Goal: Task Accomplishment & Management: Use online tool/utility

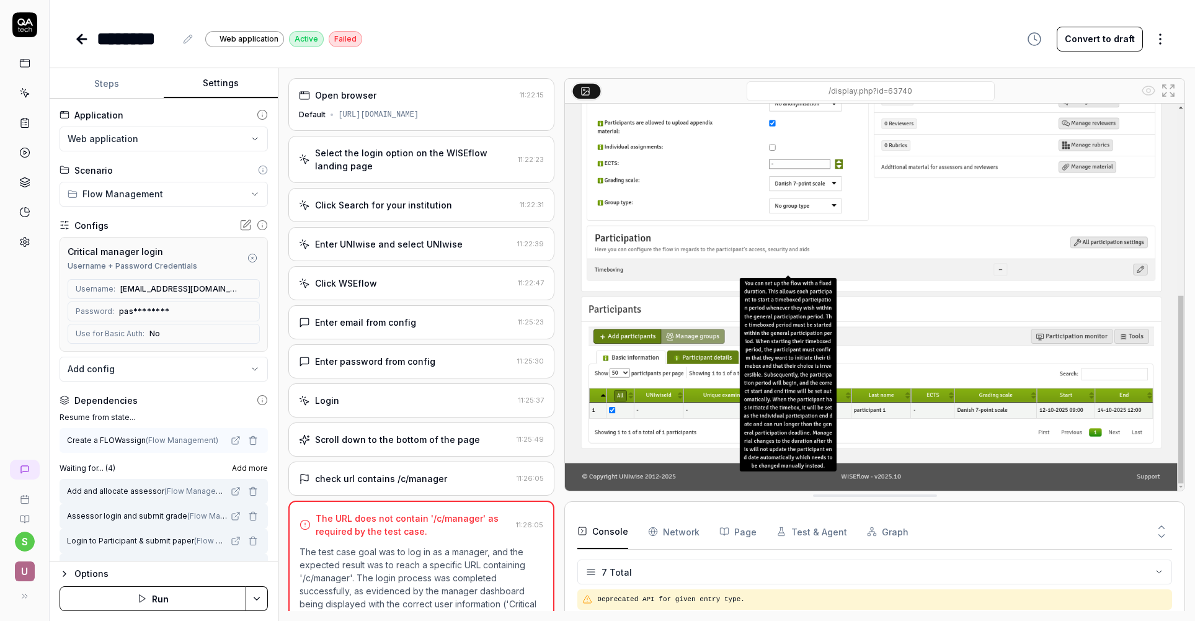
scroll to position [95, 0]
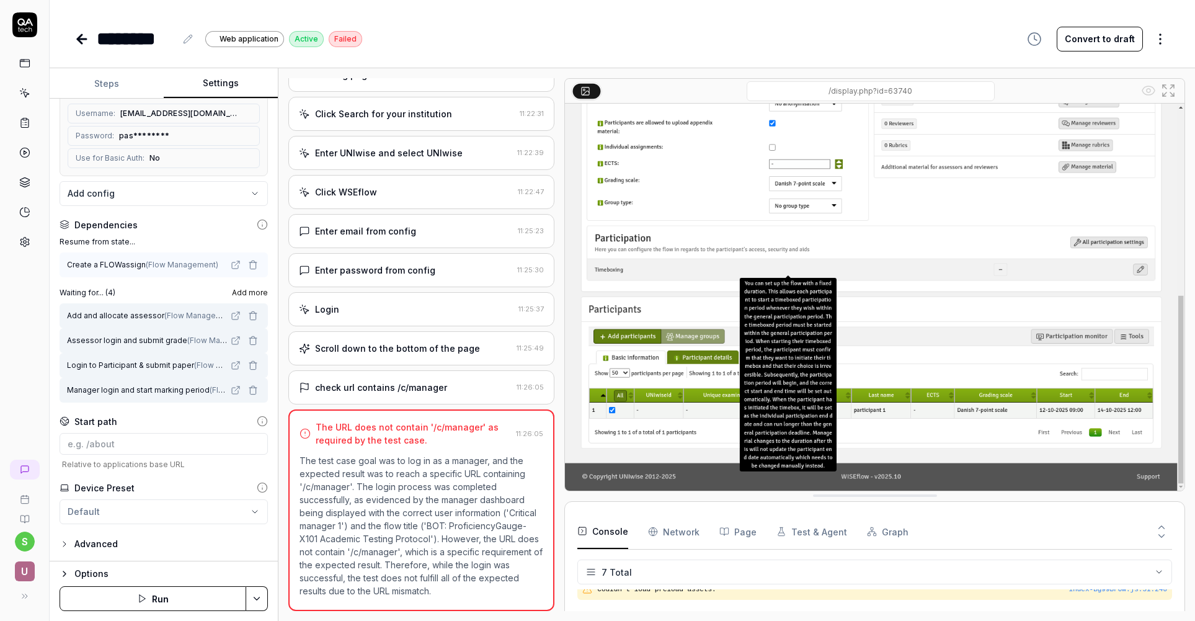
click at [254, 340] on icon "button" at bounding box center [253, 340] width 10 height 10
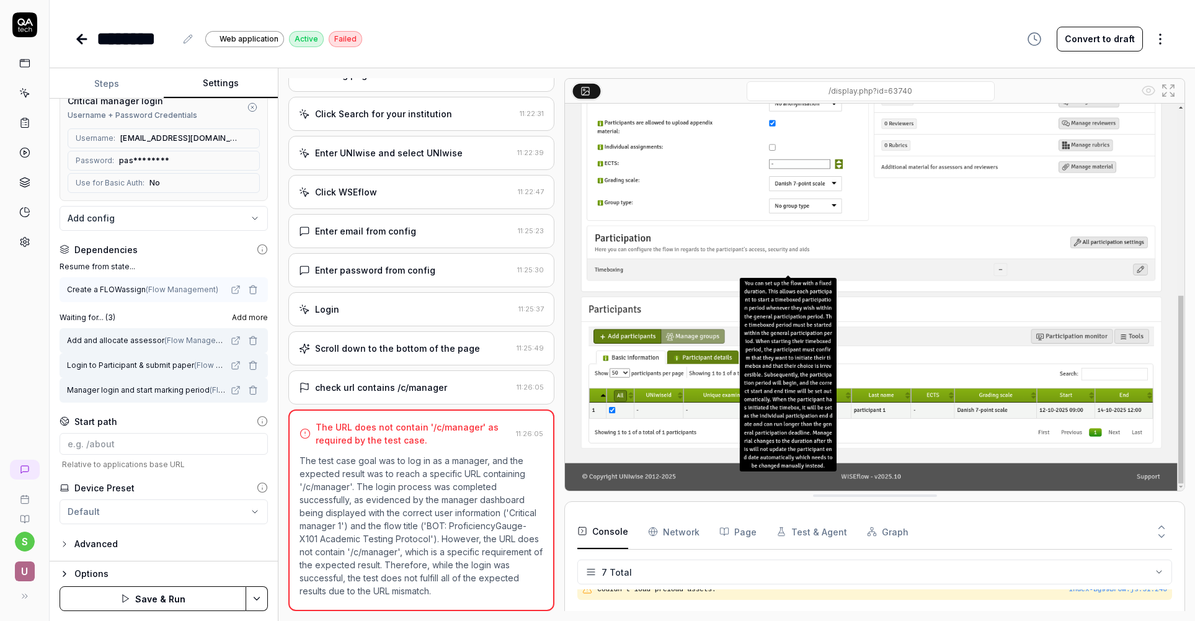
scroll to position [151, 0]
click at [258, 316] on span "Add more" at bounding box center [250, 317] width 36 height 11
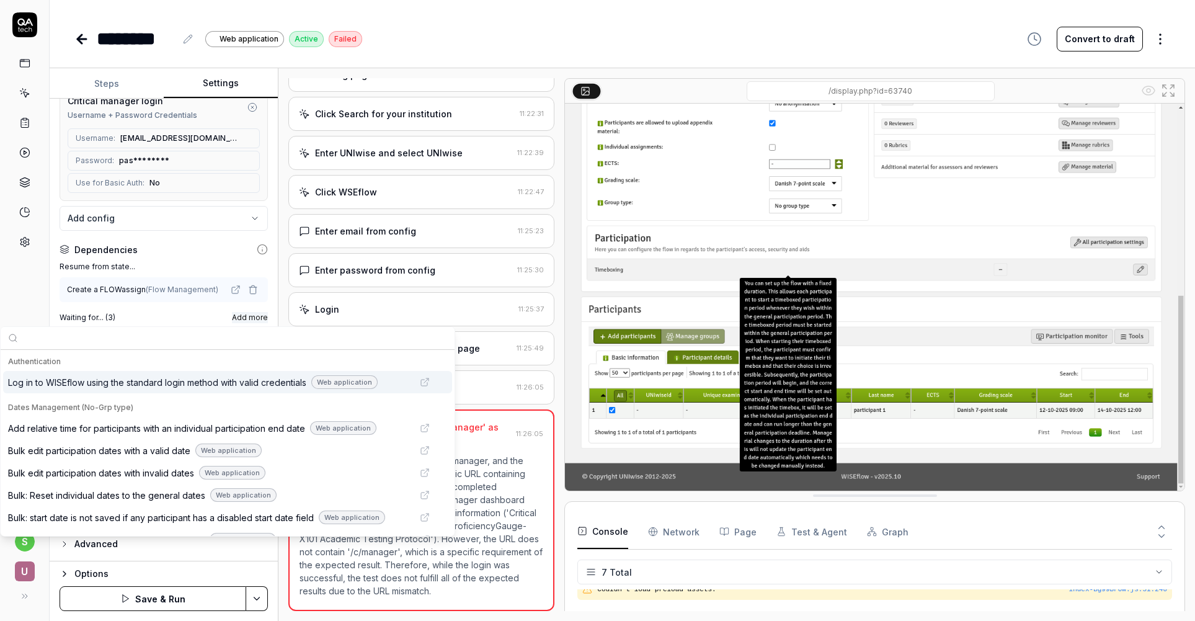
scroll to position [150, 0]
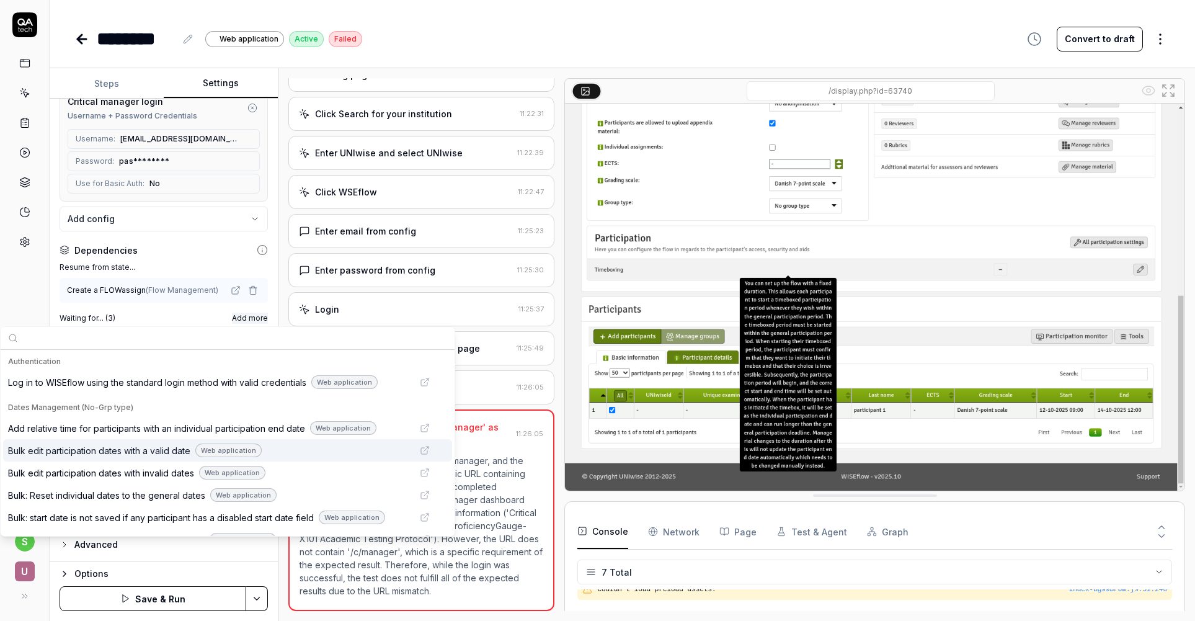
click at [31, 288] on div "s U" at bounding box center [25, 310] width 50 height 621
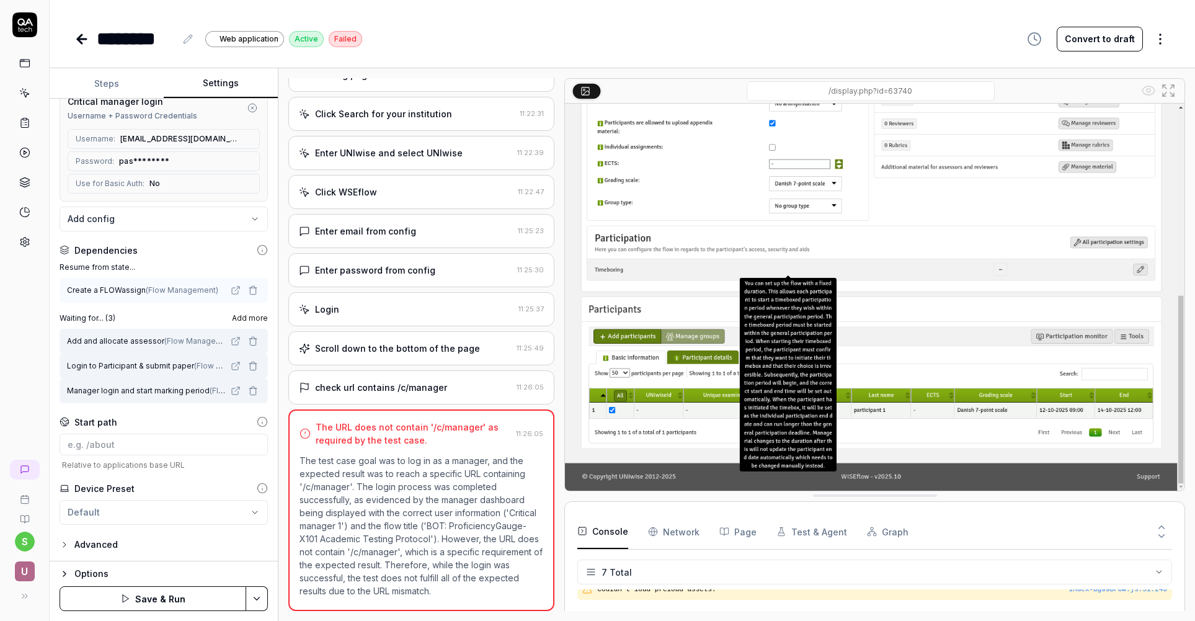
click at [257, 599] on html "**********" at bounding box center [597, 310] width 1195 height 621
click at [156, 511] on div "Save" at bounding box center [196, 511] width 158 height 27
click at [255, 317] on span "Add more" at bounding box center [250, 317] width 36 height 11
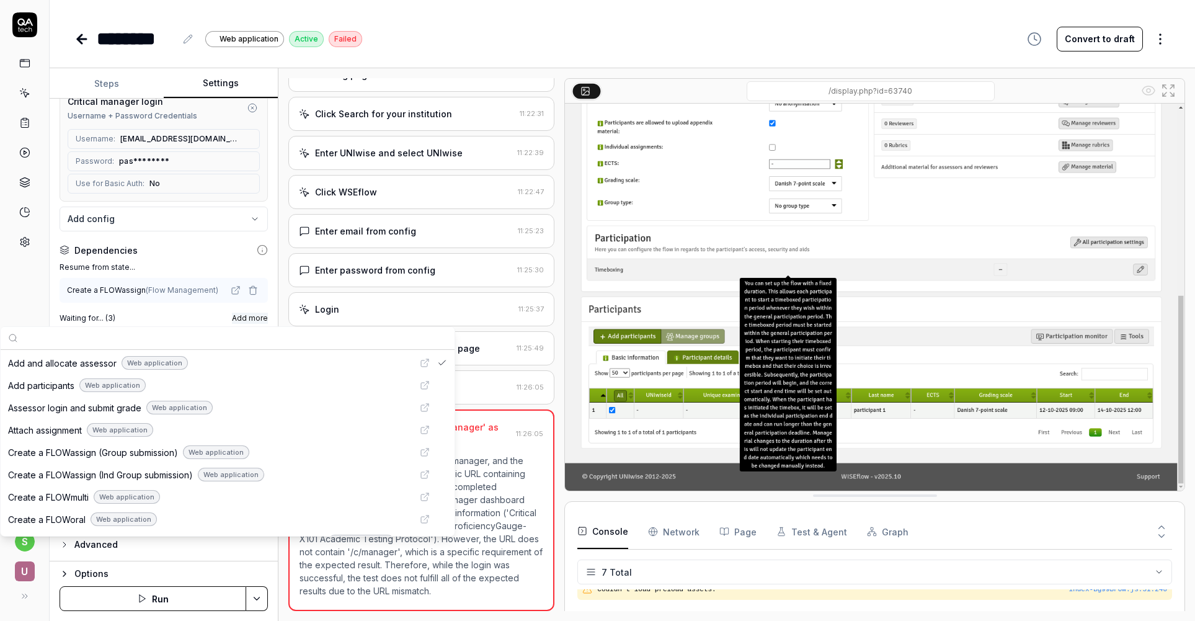
scroll to position [578, 0]
click at [91, 409] on span "Assessor login and submit grade" at bounding box center [74, 410] width 133 height 13
click at [280, 565] on div "**********" at bounding box center [622, 344] width 1145 height 552
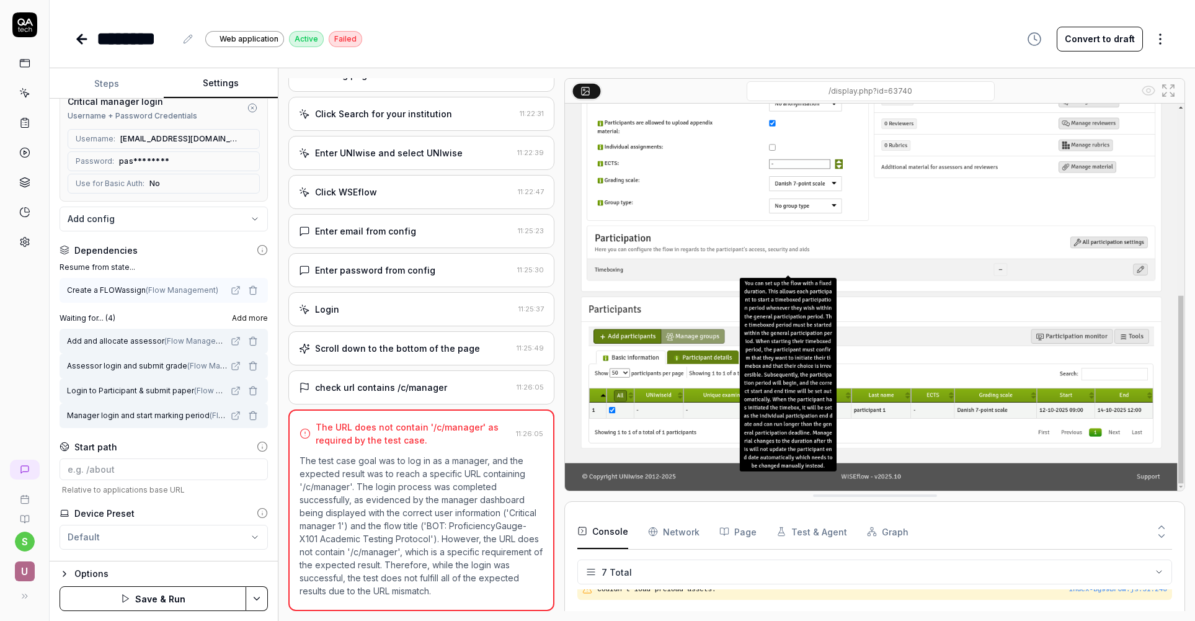
click at [284, 565] on div "Open browser 11:22:15 Default [URL][DOMAIN_NAME] Select the login option on the…" at bounding box center [736, 344] width 916 height 552
click at [259, 601] on html "**********" at bounding box center [597, 310] width 1195 height 621
click at [151, 515] on div "Save" at bounding box center [196, 511] width 158 height 27
click at [86, 37] on icon at bounding box center [81, 39] width 15 height 15
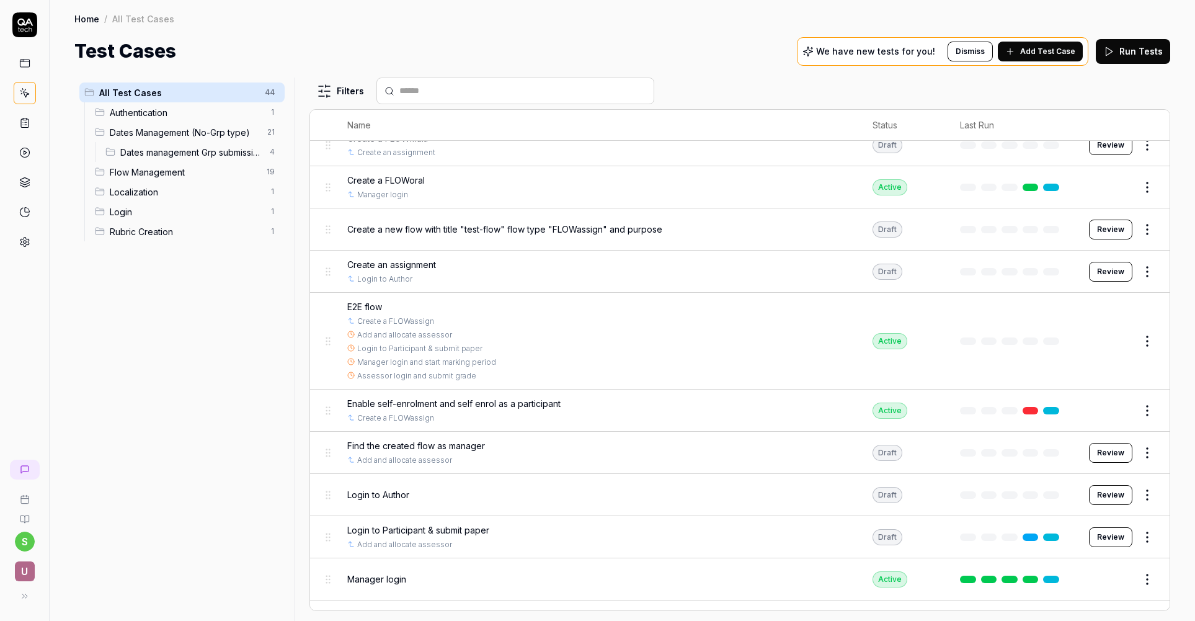
scroll to position [1259, 0]
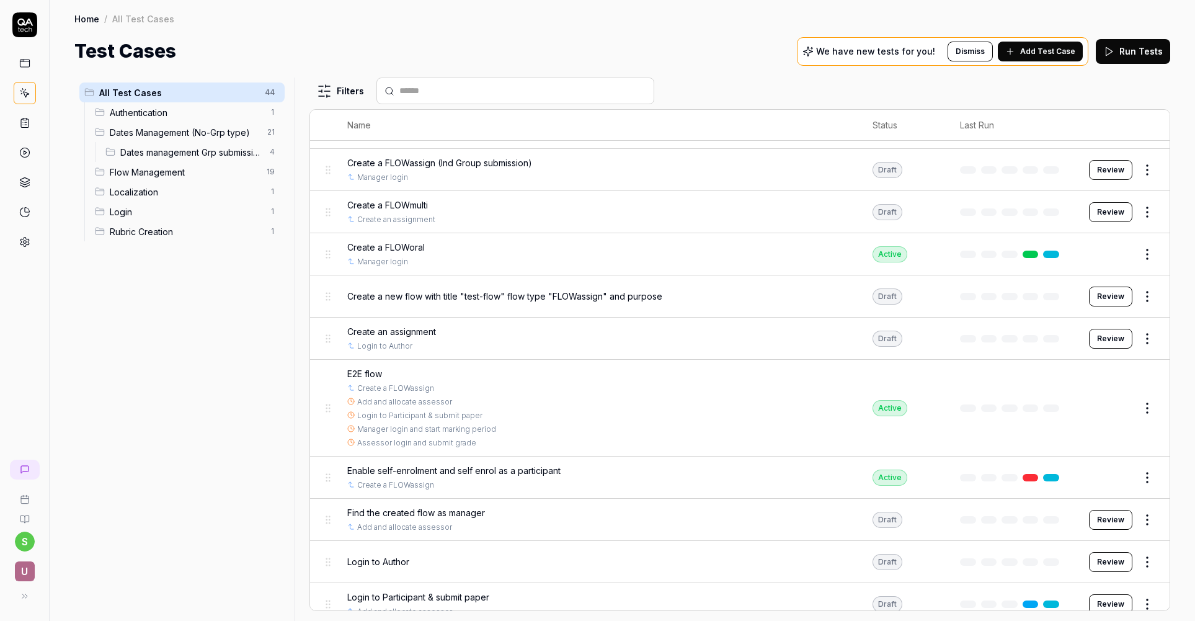
click at [1118, 408] on button "Edit" at bounding box center [1117, 408] width 30 height 20
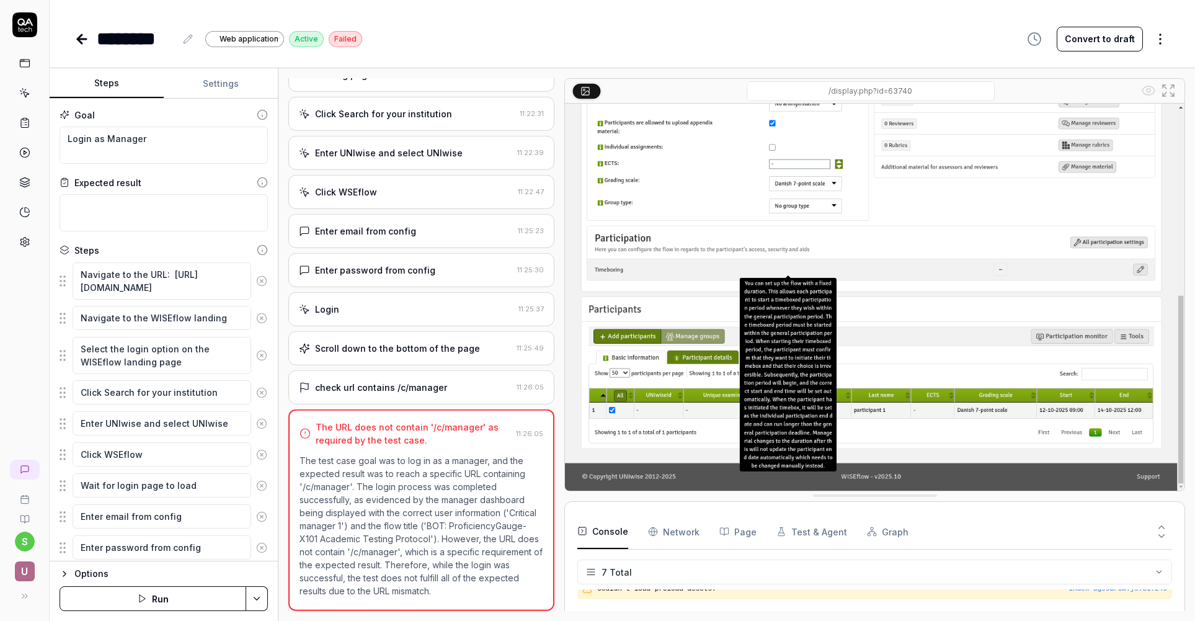
scroll to position [91, 0]
type textarea "*"
click at [217, 84] on button "Settings" at bounding box center [221, 84] width 114 height 30
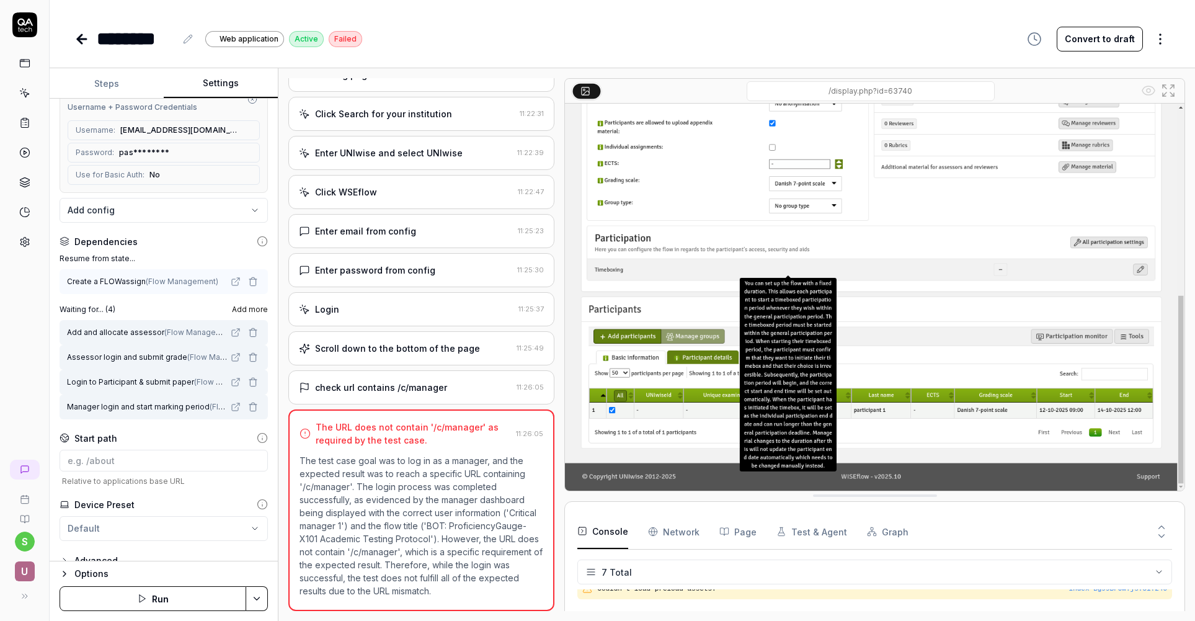
scroll to position [159, 0]
click at [259, 601] on html "**********" at bounding box center [597, 310] width 1195 height 621
click at [215, 539] on div "Run w. Dependencies" at bounding box center [209, 539] width 125 height 27
